Goal: Task Accomplishment & Management: Use online tool/utility

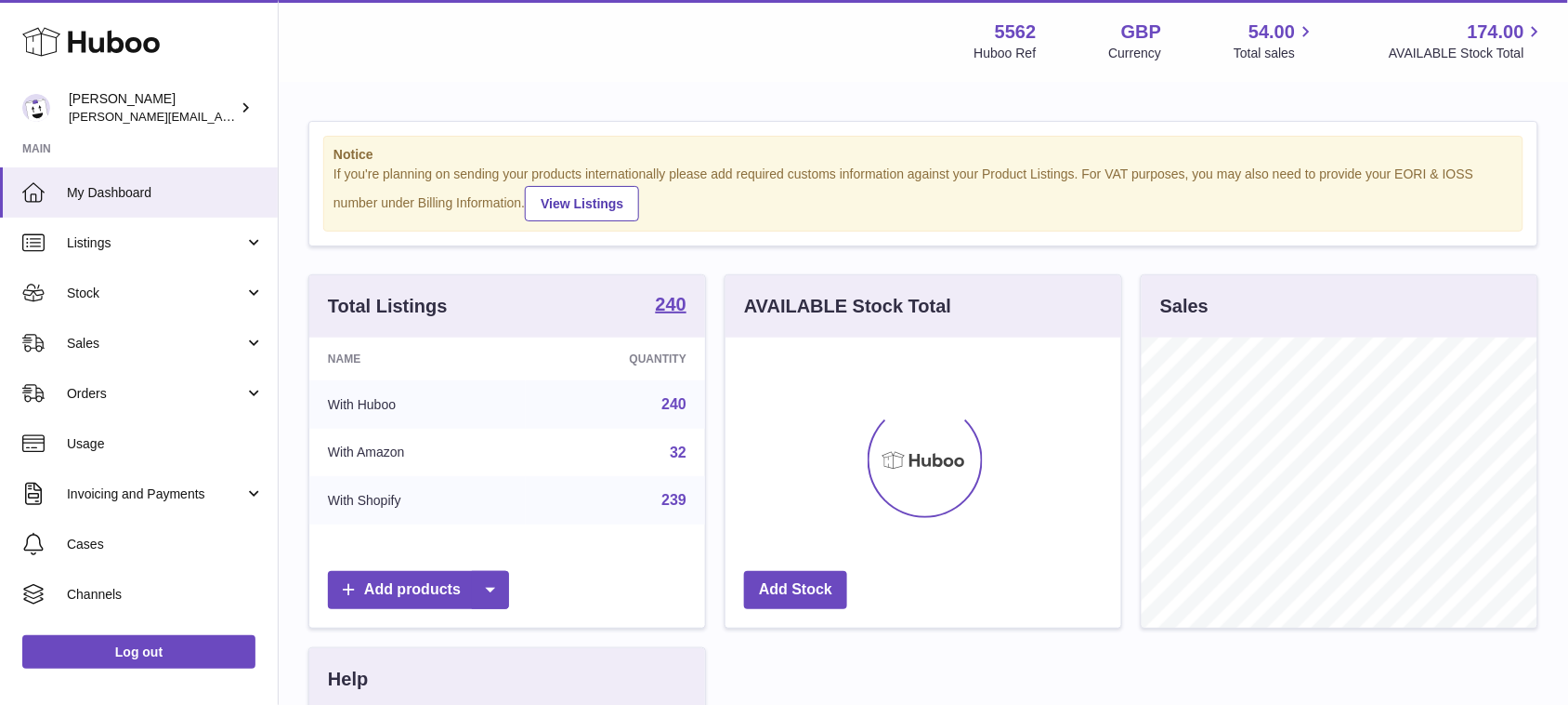
scroll to position [289, 395]
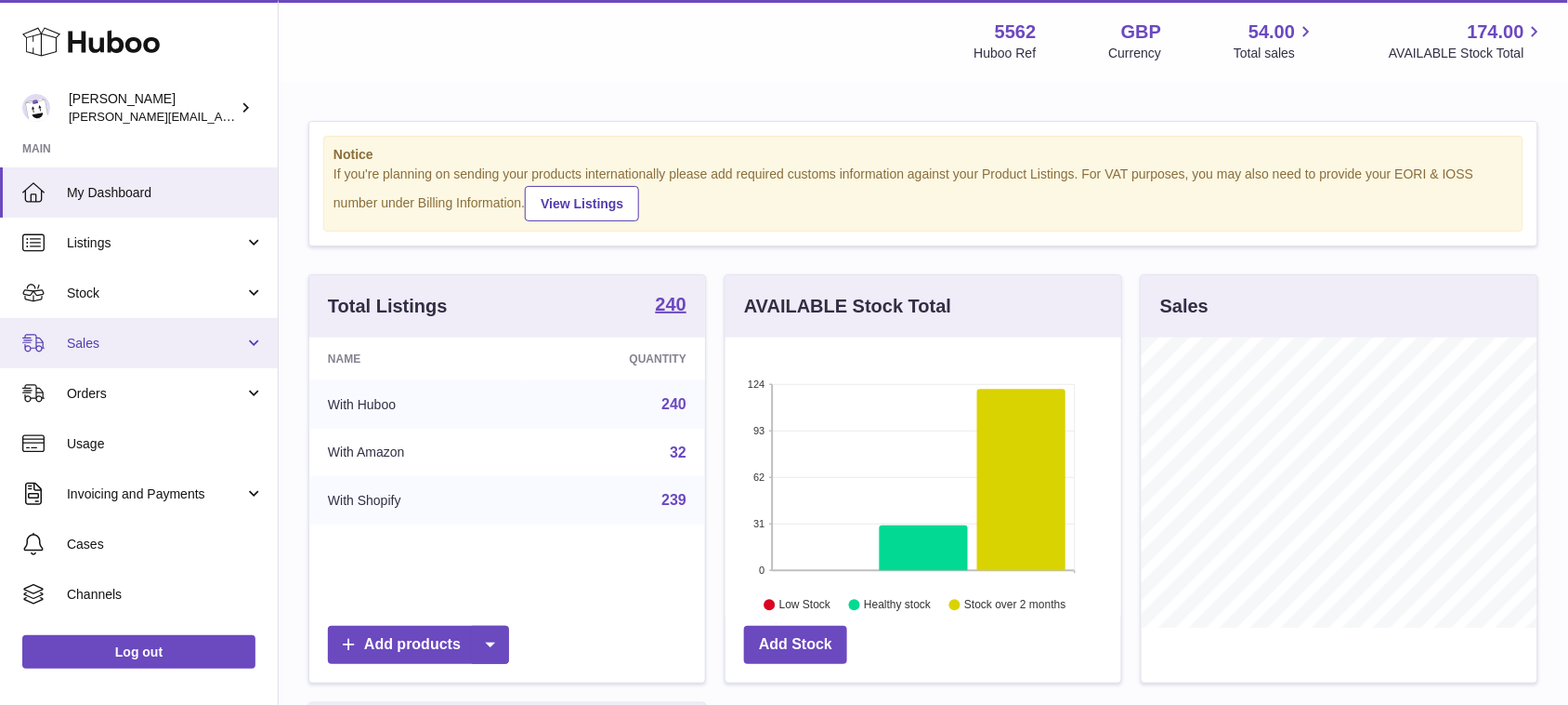
click at [122, 345] on span "Sales" at bounding box center [155, 344] width 178 height 18
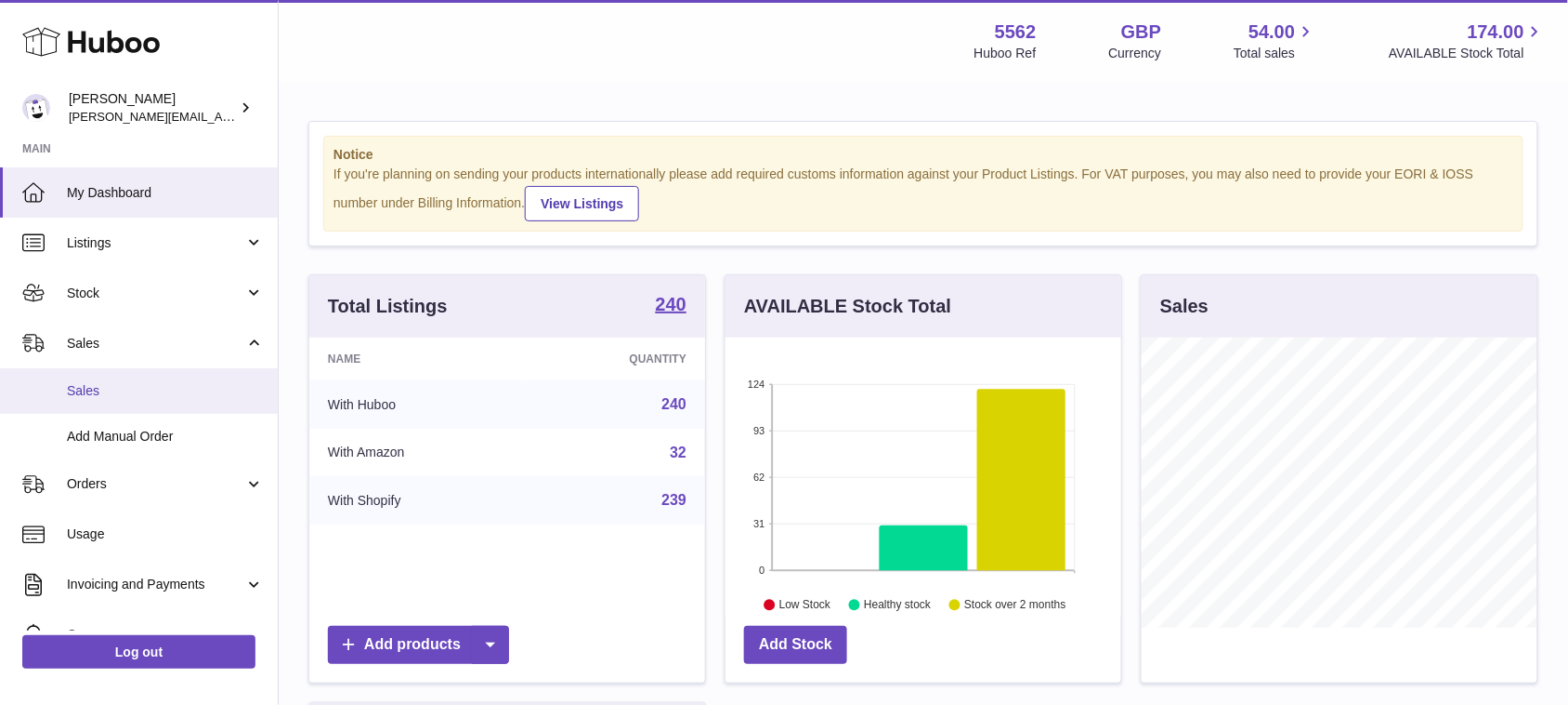
click at [108, 393] on span "Sales" at bounding box center [165, 391] width 196 height 18
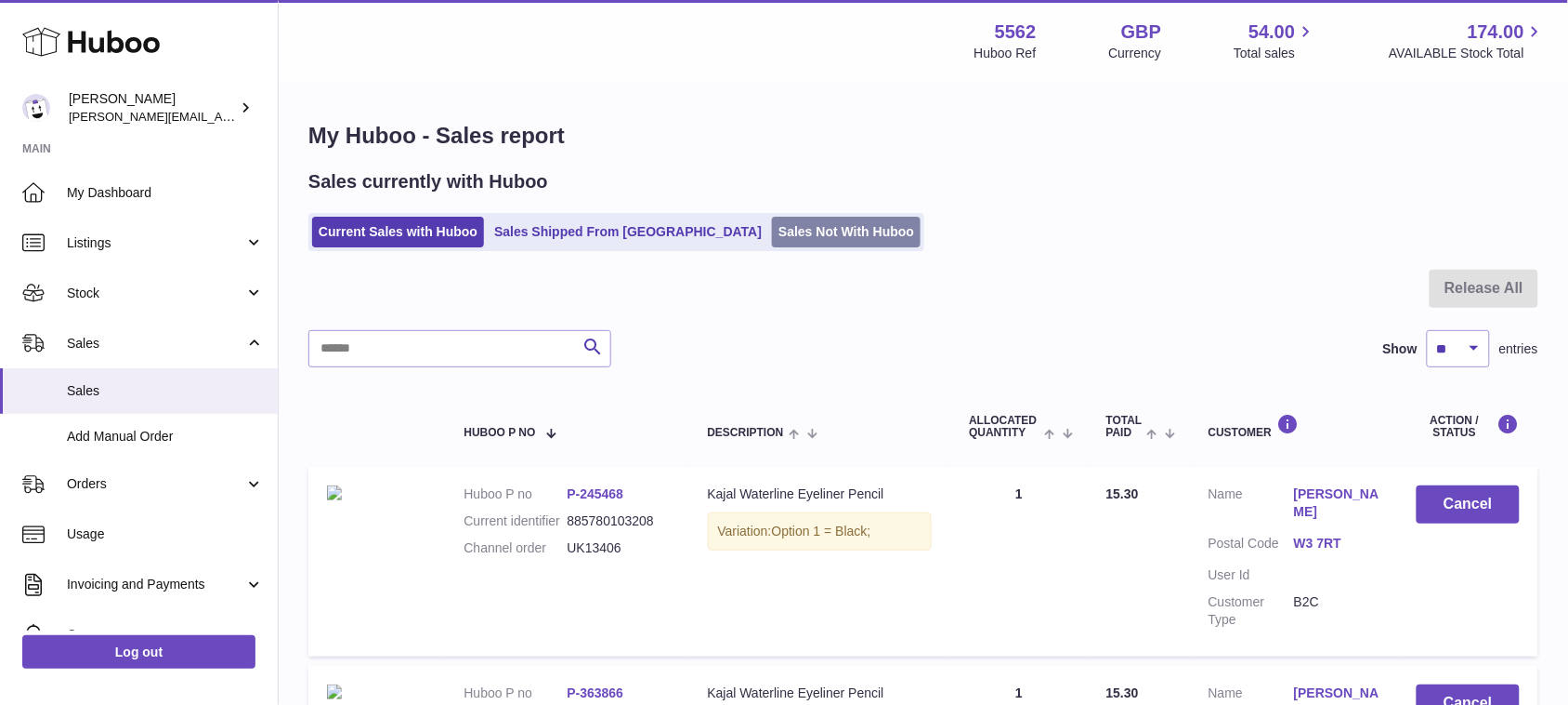
click at [772, 227] on link "Sales Not With Huboo" at bounding box center [847, 231] width 149 height 31
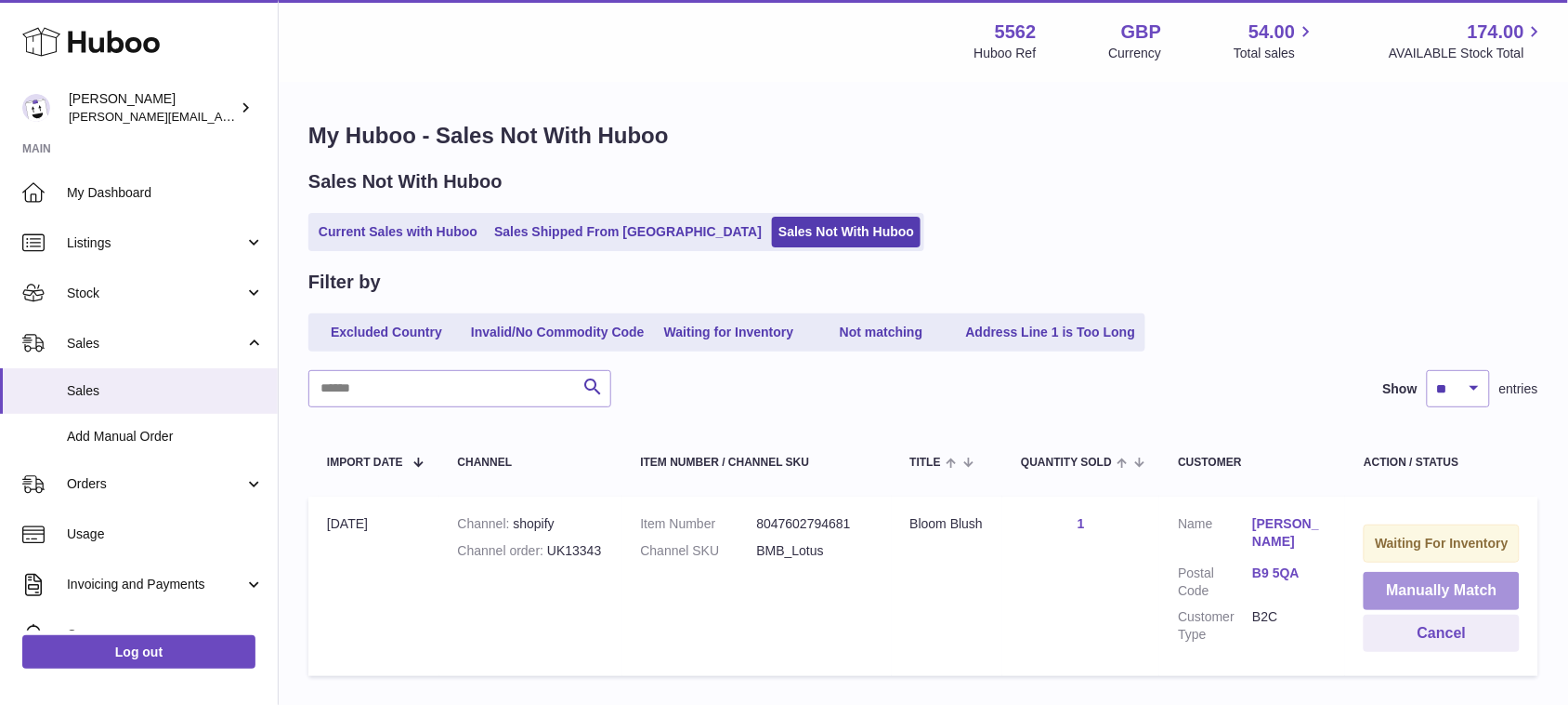
click at [1385, 587] on button "Manually Match" at bounding box center [1441, 591] width 156 height 38
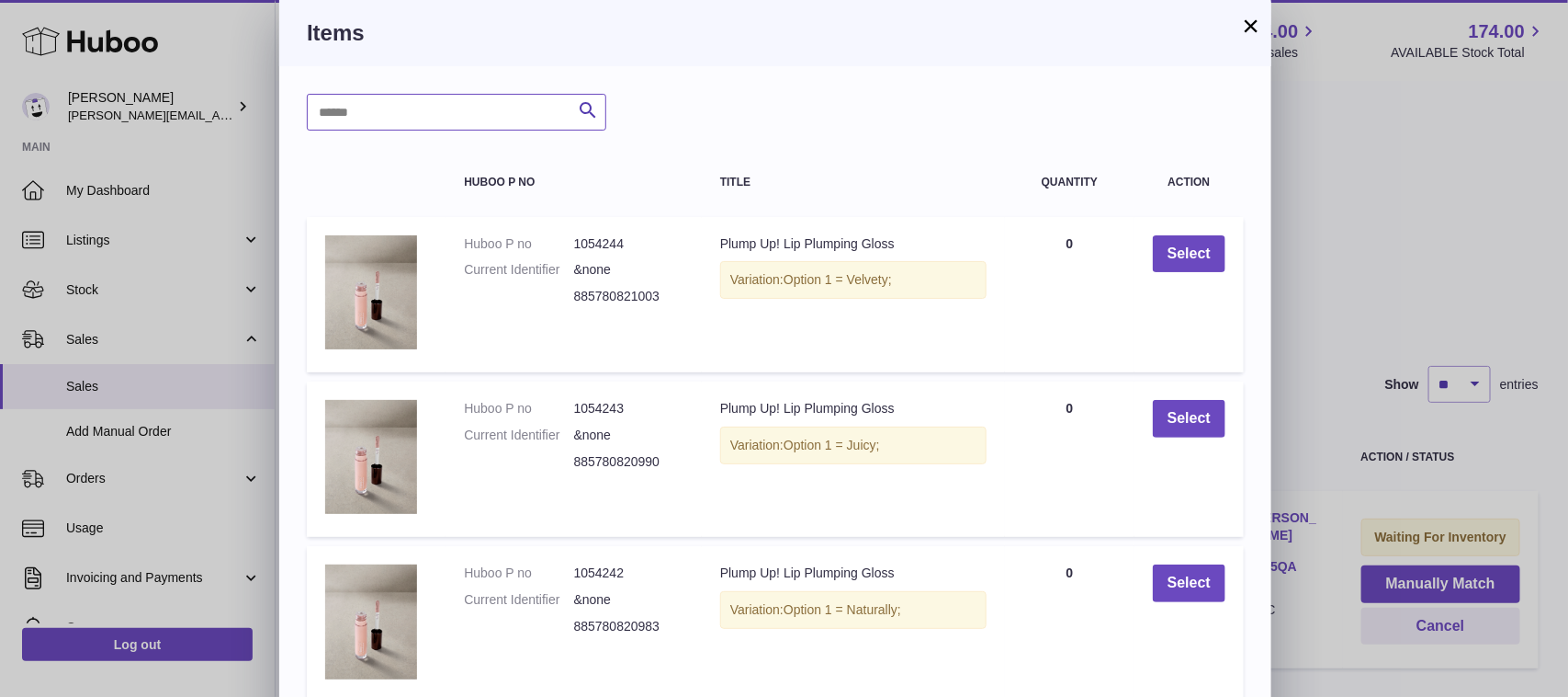
click at [497, 107] on input "text" at bounding box center [456, 111] width 299 height 36
type input "*****"
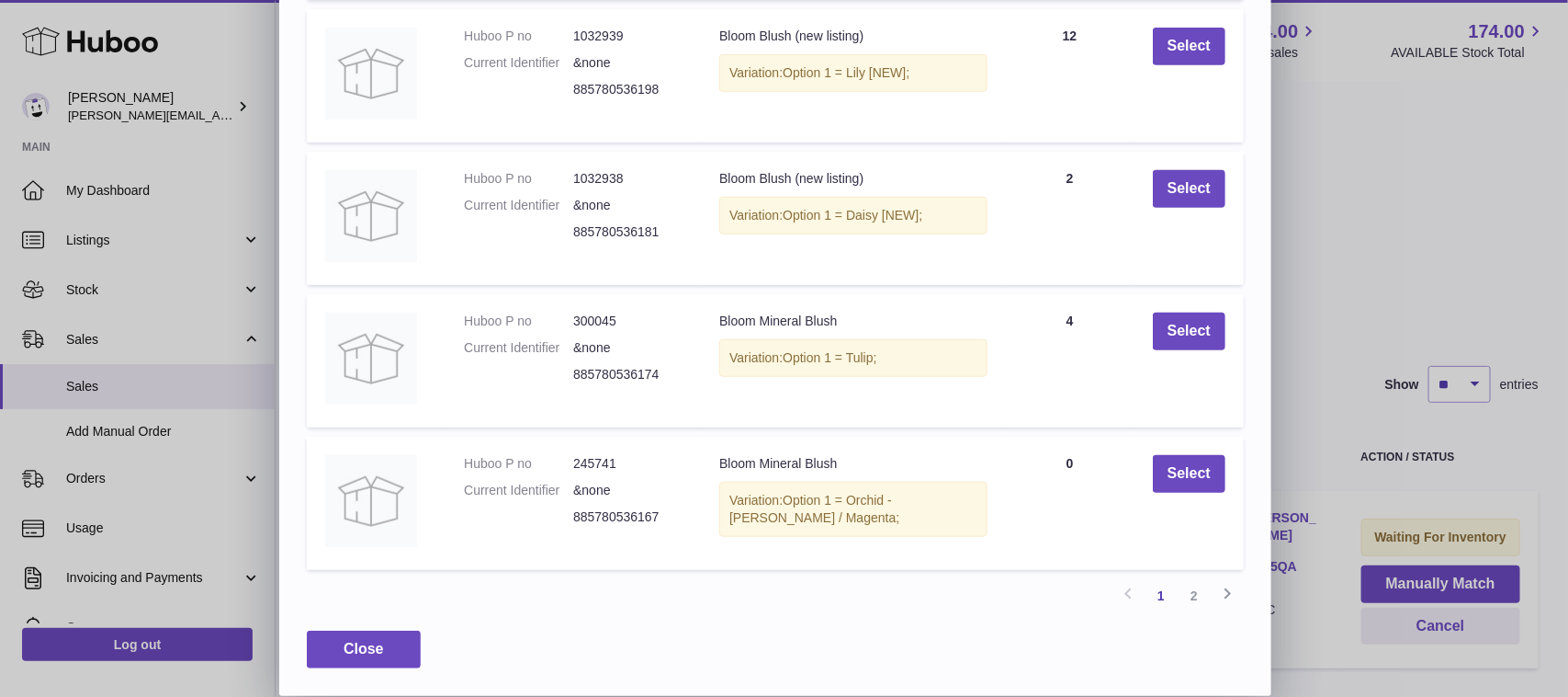
scroll to position [350, 0]
click at [1194, 599] on link "2" at bounding box center [1194, 595] width 33 height 33
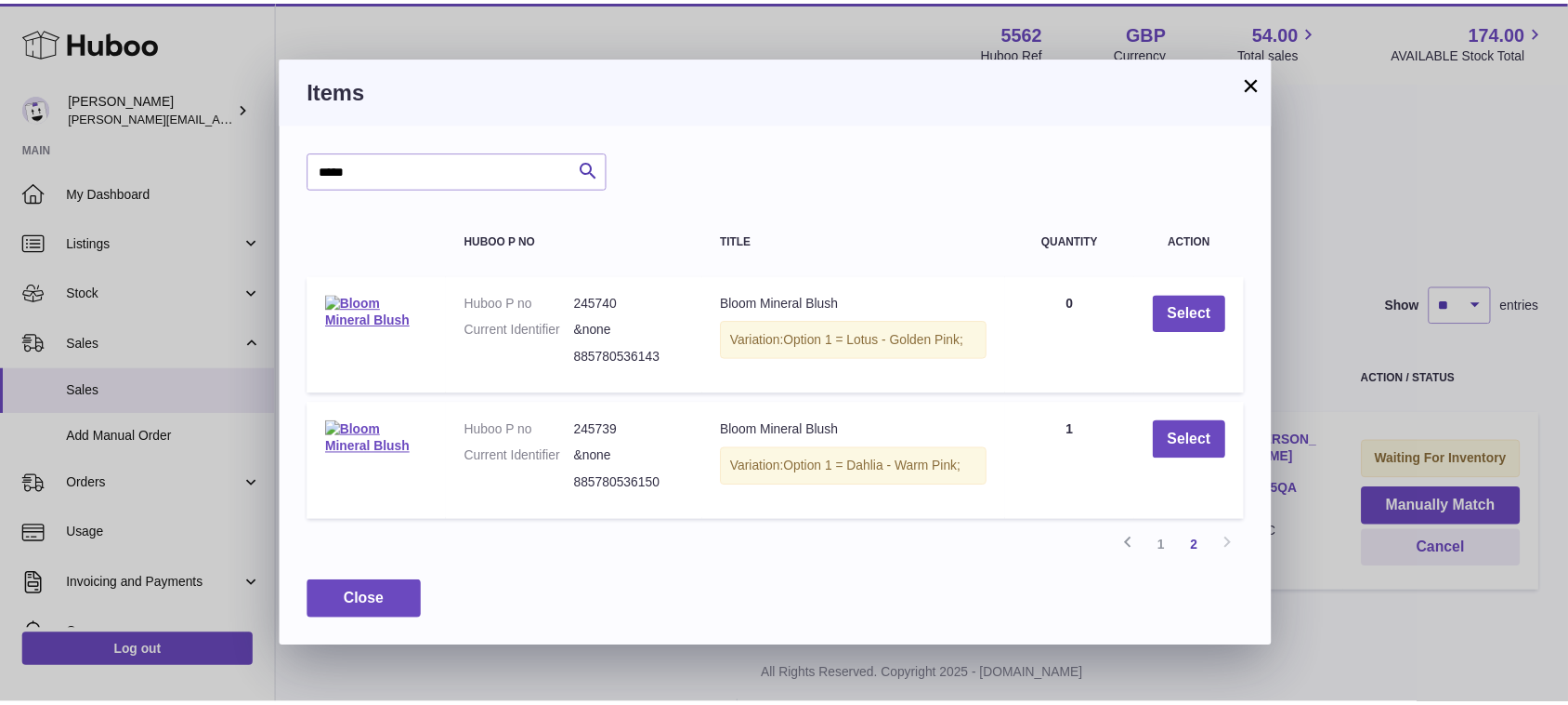
scroll to position [0, 0]
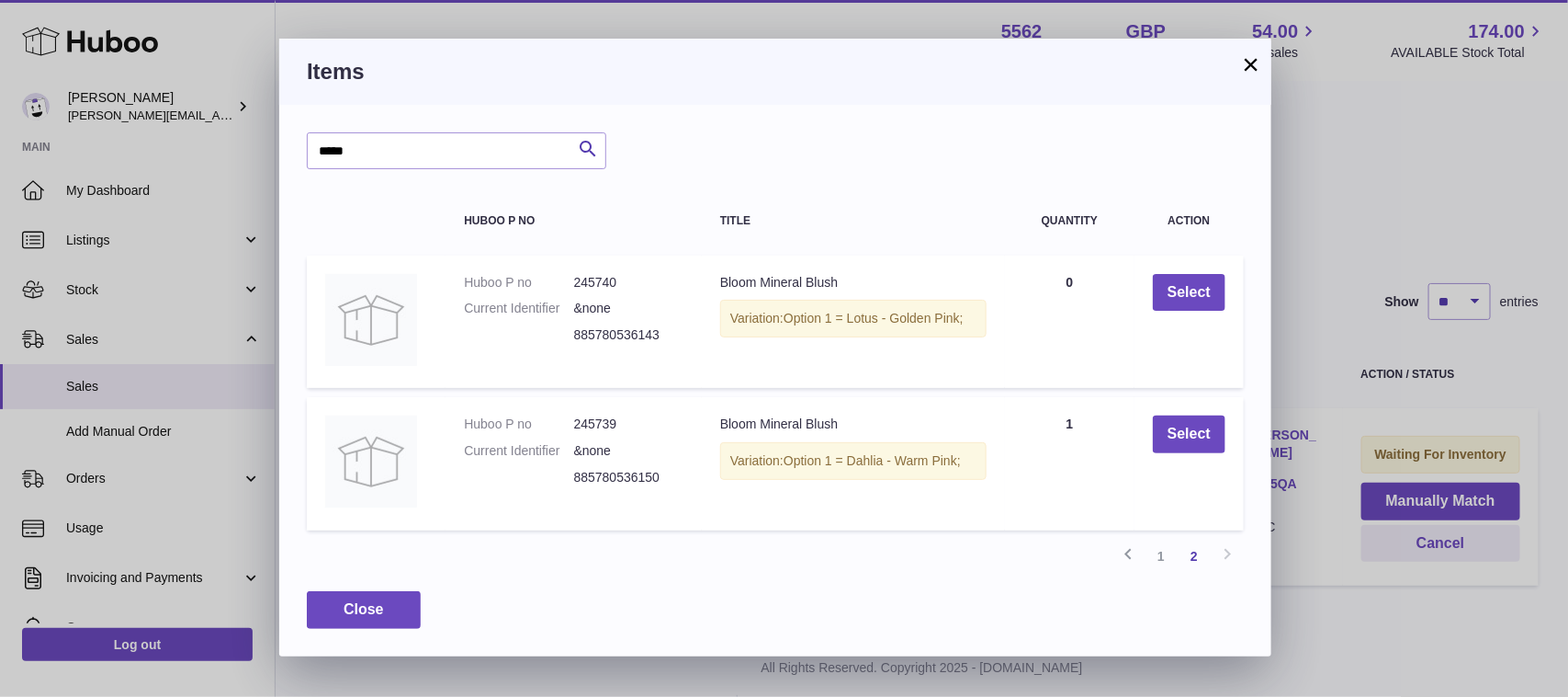
click at [1251, 67] on button "×" at bounding box center [1251, 64] width 22 height 22
